Goal: Find specific page/section: Find specific page/section

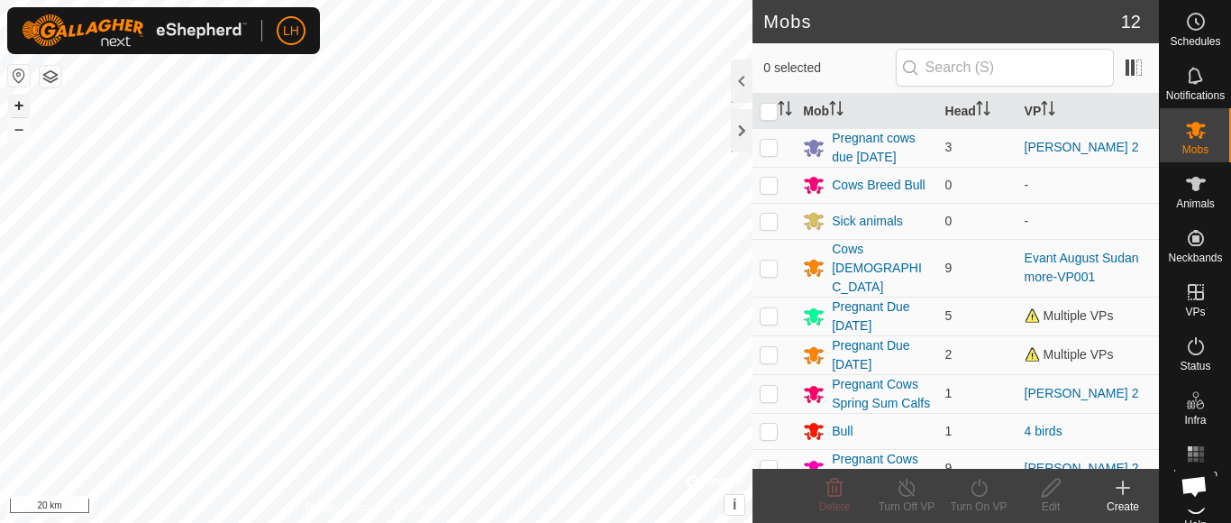
click at [15, 100] on button "+" at bounding box center [19, 106] width 22 height 22
click at [17, 109] on button "+" at bounding box center [19, 106] width 22 height 22
click at [17, 103] on button "+" at bounding box center [19, 106] width 22 height 22
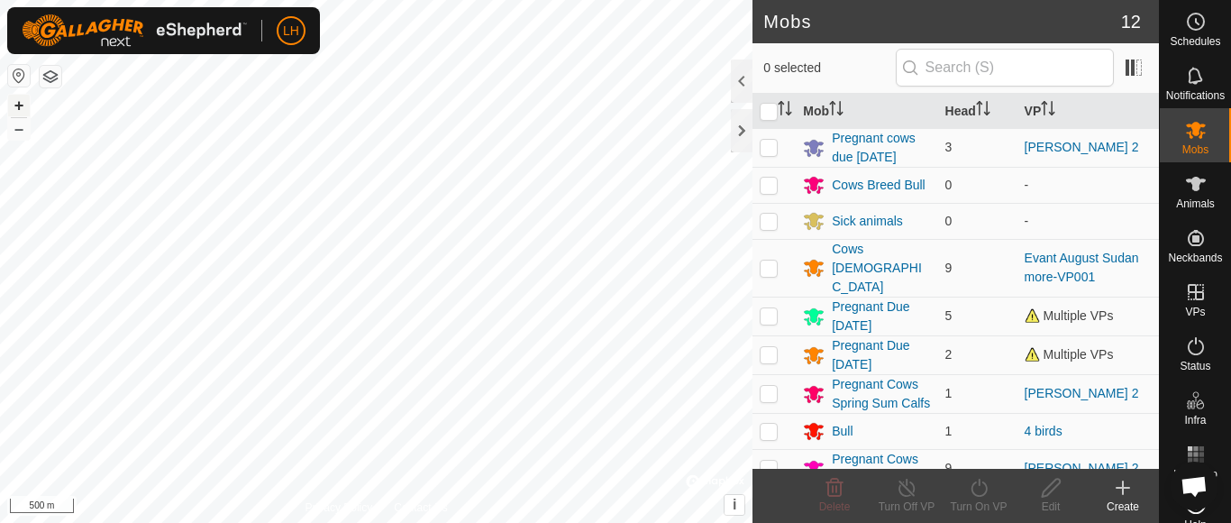
click at [17, 99] on button "+" at bounding box center [19, 106] width 22 height 22
click at [20, 102] on button "+" at bounding box center [19, 106] width 22 height 22
click at [20, 105] on button "+" at bounding box center [19, 106] width 22 height 22
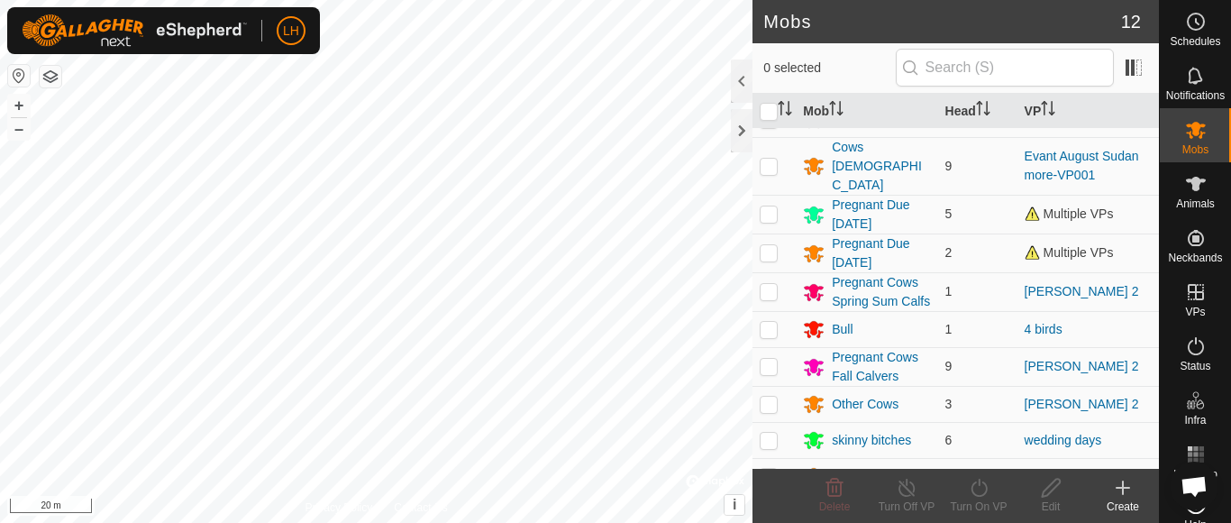
scroll to position [133, 0]
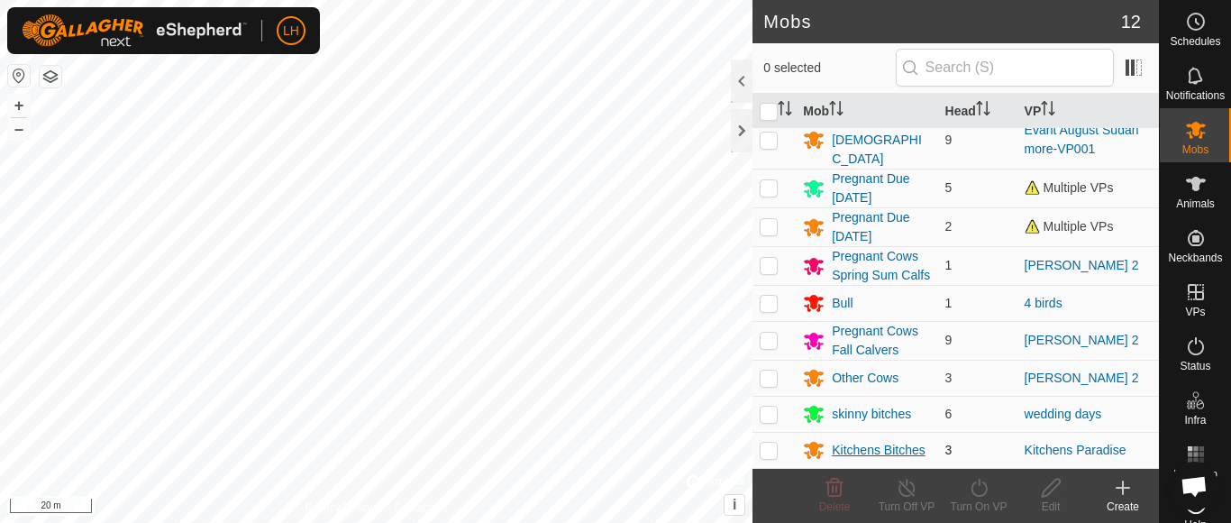
click at [873, 442] on div "Kitchens Bitches" at bounding box center [879, 450] width 94 height 19
